Goal: Check status: Check status

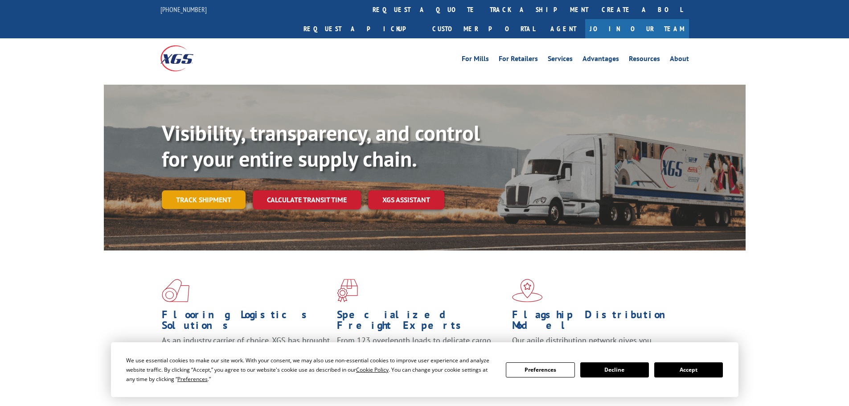
click at [208, 190] on link "Track shipment" at bounding box center [204, 199] width 84 height 19
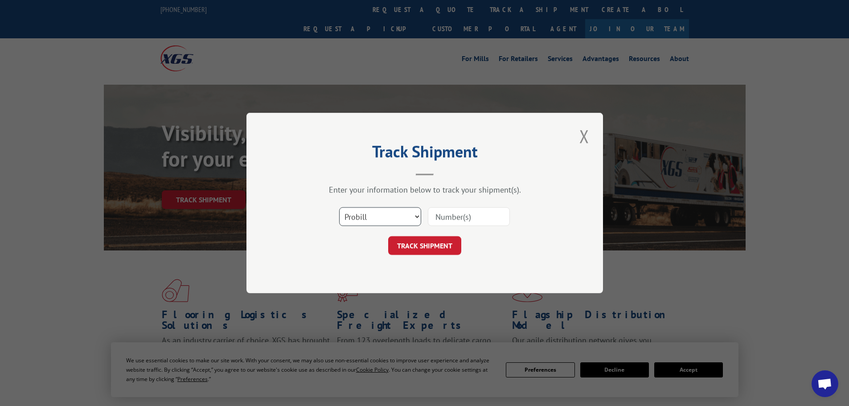
click at [371, 214] on select "Select category... Probill BOL PO" at bounding box center [380, 216] width 82 height 19
select select "bol"
click at [339, 207] on select "Select category... Probill BOL PO" at bounding box center [380, 216] width 82 height 19
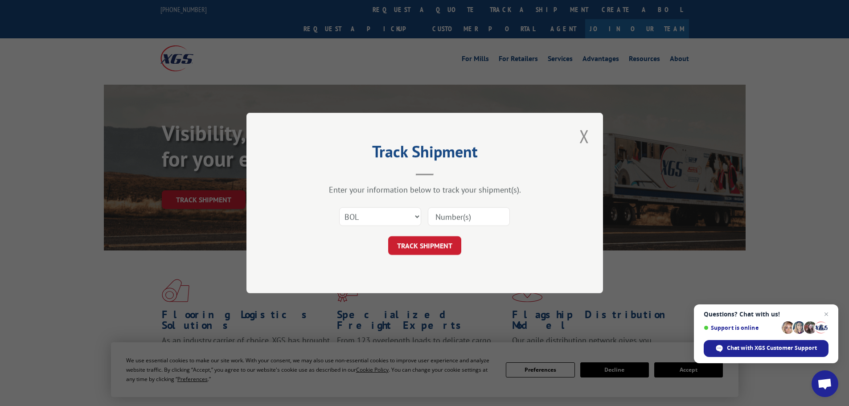
click at [445, 222] on input at bounding box center [469, 216] width 82 height 19
paste input "H2203-352720"
type input "H2203-352720"
click button "TRACK SHIPMENT" at bounding box center [424, 245] width 73 height 19
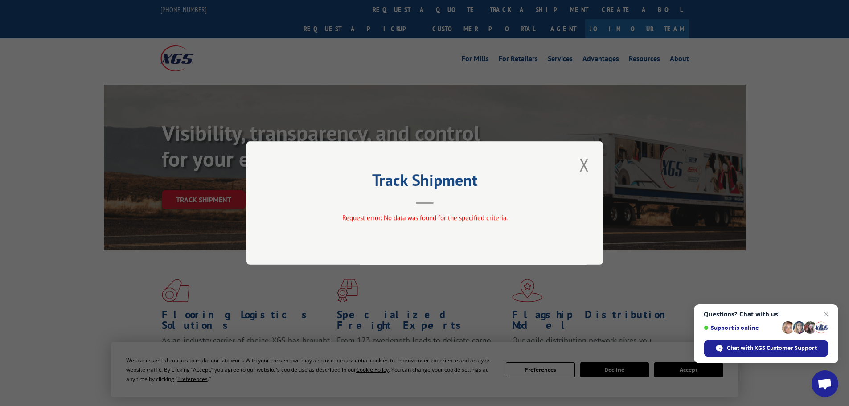
click at [583, 163] on button "Close modal" at bounding box center [584, 164] width 15 height 25
